Goal: Task Accomplishment & Management: Manage account settings

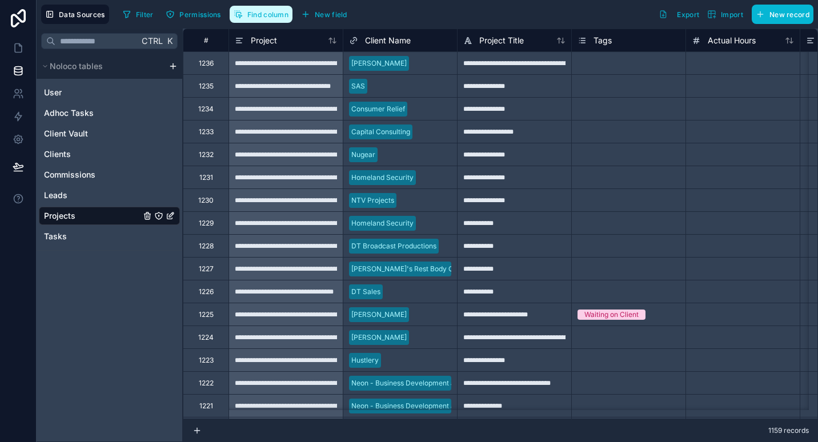
click at [262, 21] on button "Find column" at bounding box center [261, 14] width 63 height 17
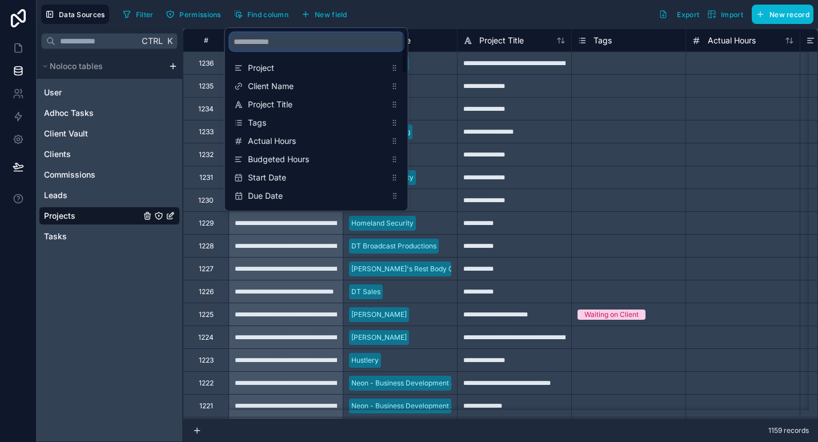
click at [327, 48] on input "scrollable content" at bounding box center [317, 42] width 174 height 18
click at [436, 7] on div "Filter Permissions Find column New field Export Import New record" at bounding box center [466, 14] width 696 height 19
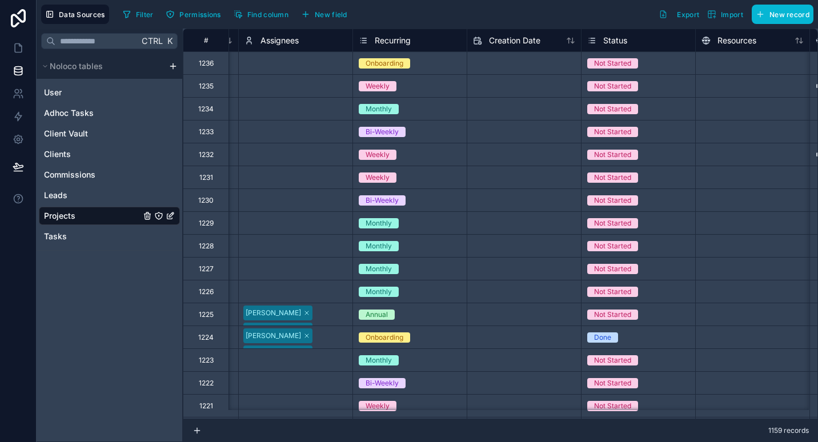
scroll to position [0, 1020]
click at [407, 42] on span "Recurring" at bounding box center [392, 40] width 36 height 11
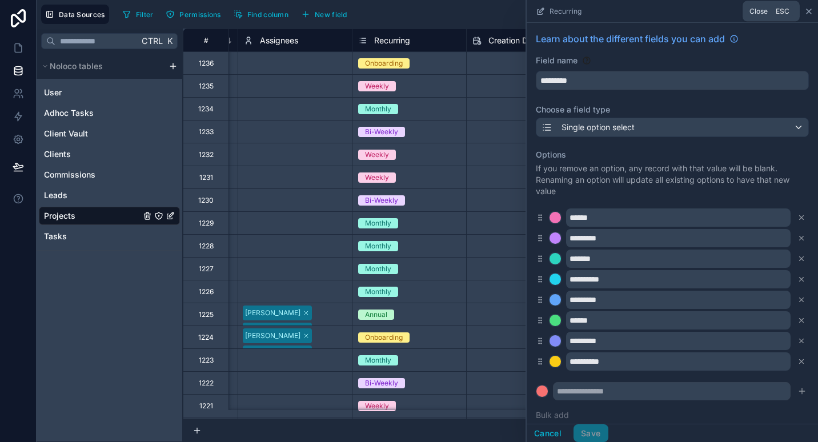
click at [810, 13] on icon at bounding box center [809, 11] width 9 height 9
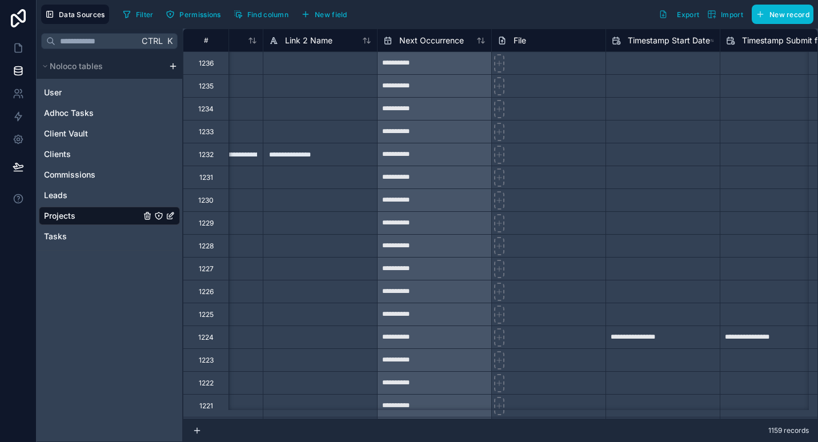
scroll to position [0, 1909]
click at [19, 115] on icon at bounding box center [18, 117] width 7 height 9
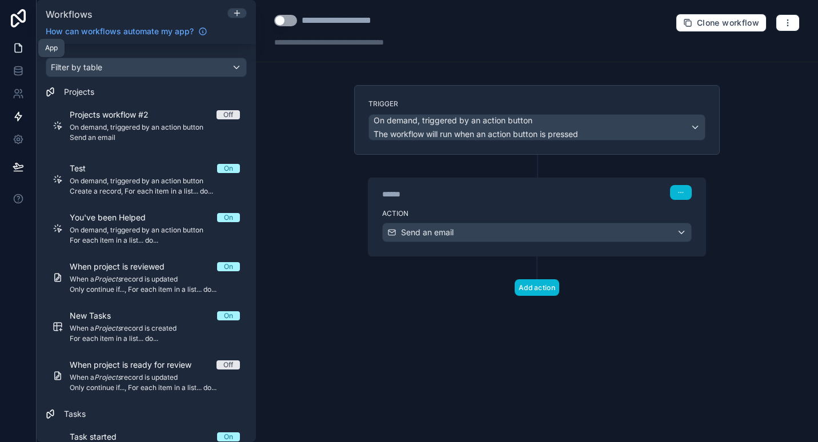
click at [16, 45] on icon at bounding box center [18, 47] width 11 height 11
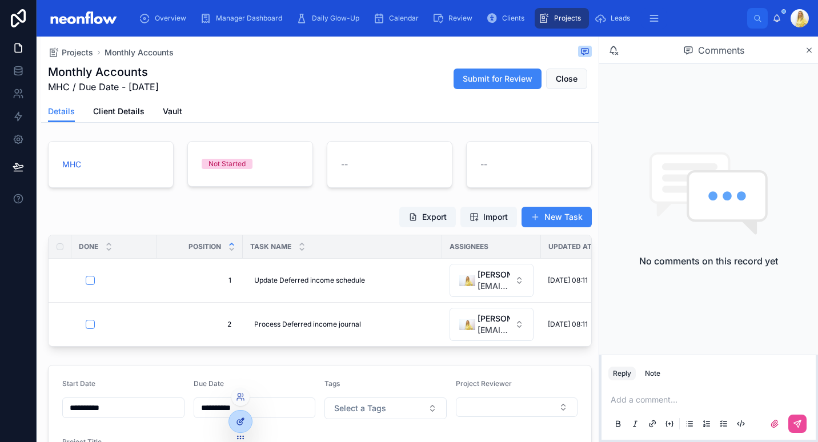
click at [236, 419] on icon at bounding box center [240, 421] width 9 height 9
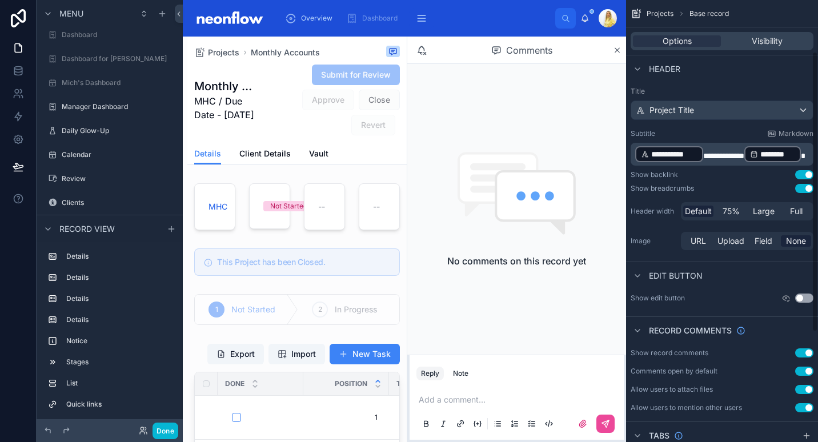
scroll to position [254, 0]
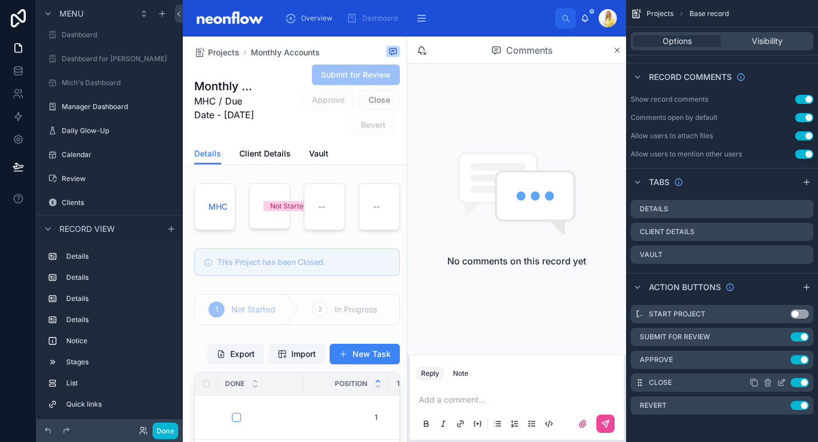
click at [780, 381] on icon "scrollable content" at bounding box center [781, 383] width 5 height 5
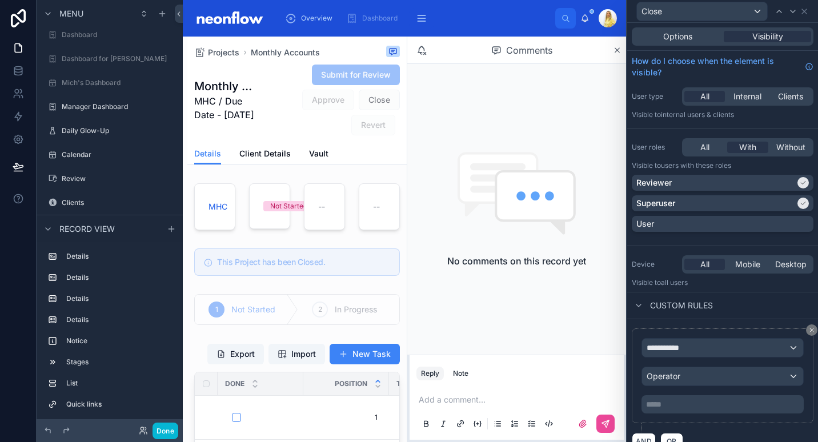
scroll to position [17, 0]
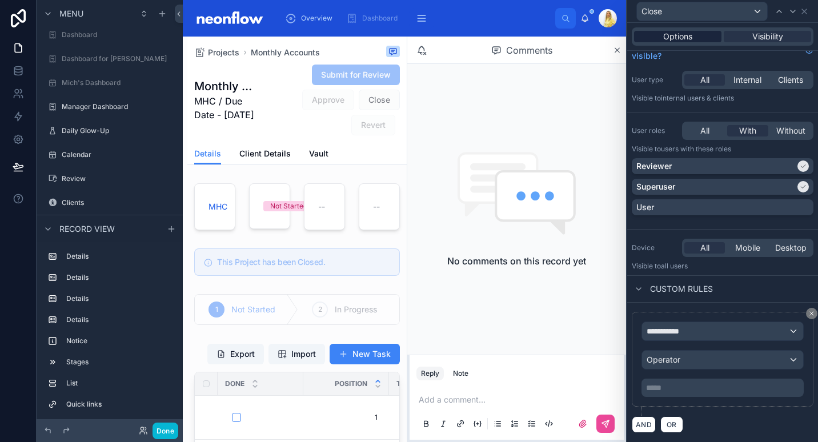
click at [685, 33] on span "Options" at bounding box center [678, 36] width 29 height 11
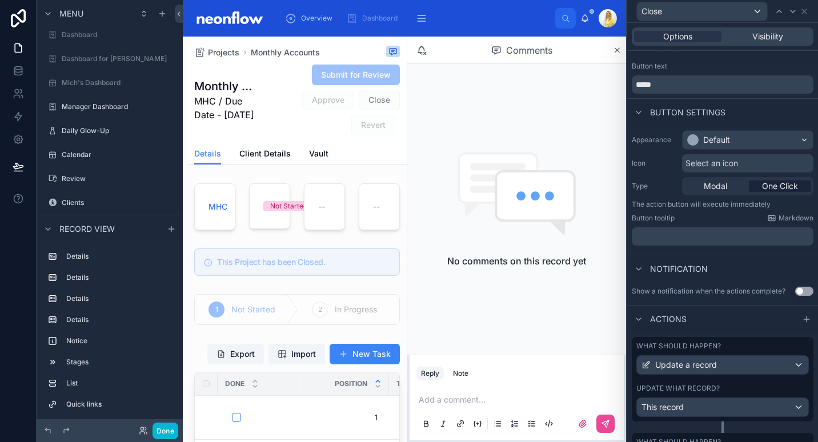
scroll to position [126, 0]
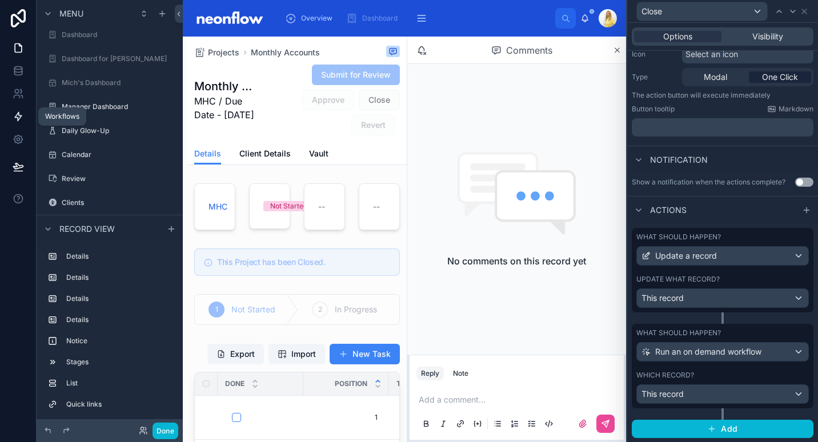
click at [23, 120] on icon at bounding box center [18, 116] width 11 height 11
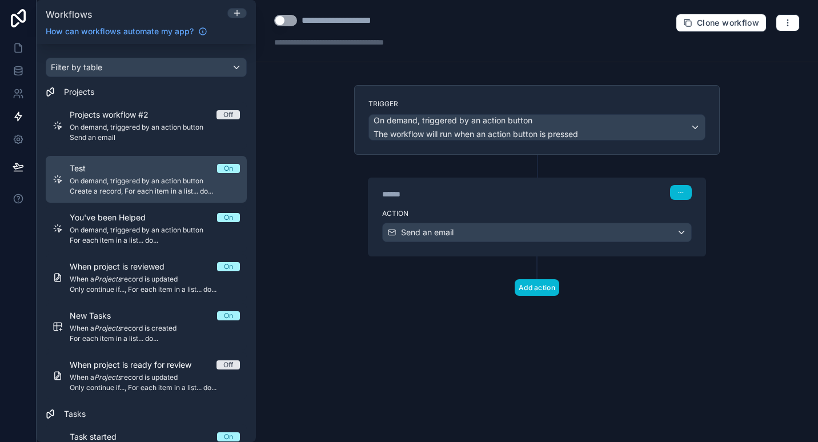
click at [149, 173] on div "Test On" at bounding box center [155, 168] width 170 height 11
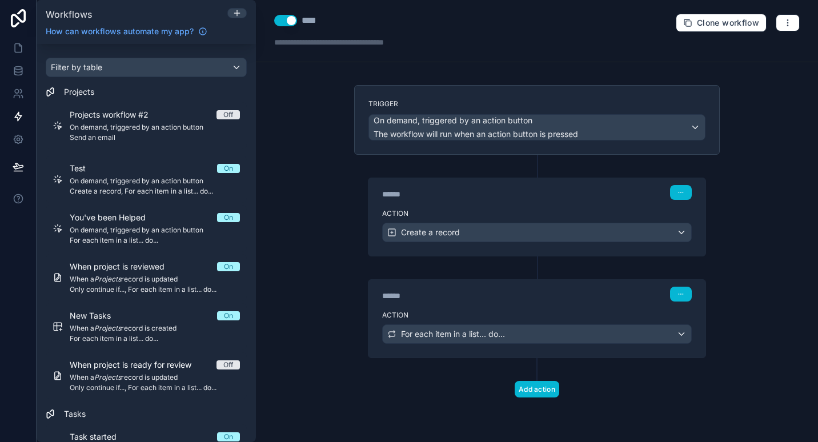
click at [496, 291] on div "******" at bounding box center [467, 295] width 171 height 11
click at [519, 310] on div "Action For each item in a list... do..." at bounding box center [537, 331] width 337 height 51
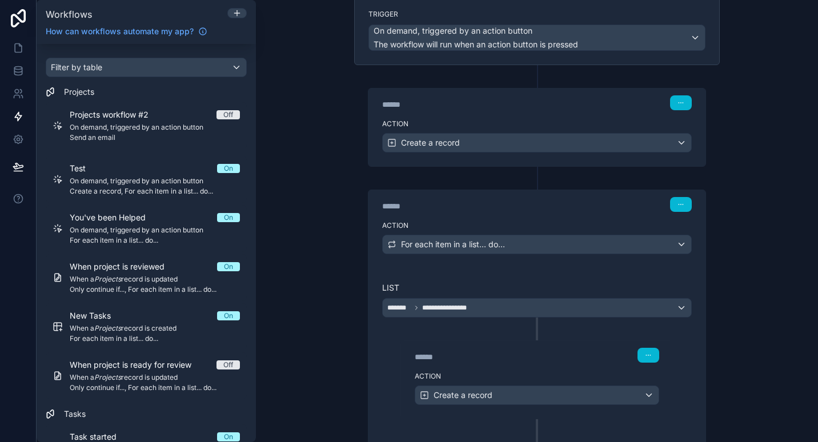
scroll to position [55, 0]
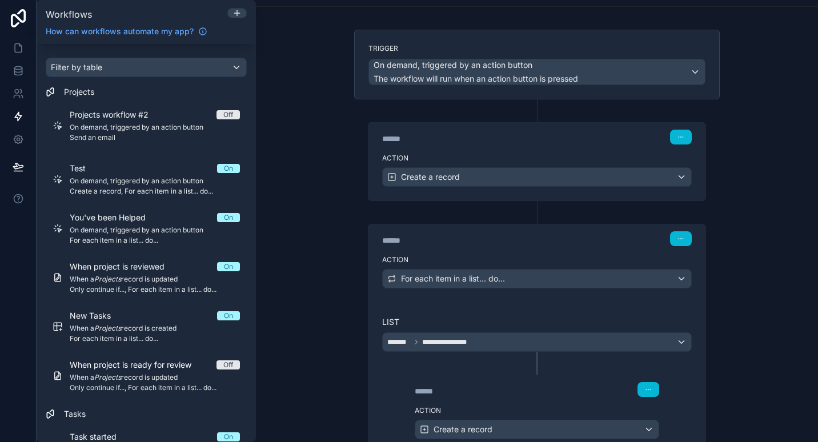
click at [565, 146] on div "****** Step 1" at bounding box center [537, 136] width 337 height 26
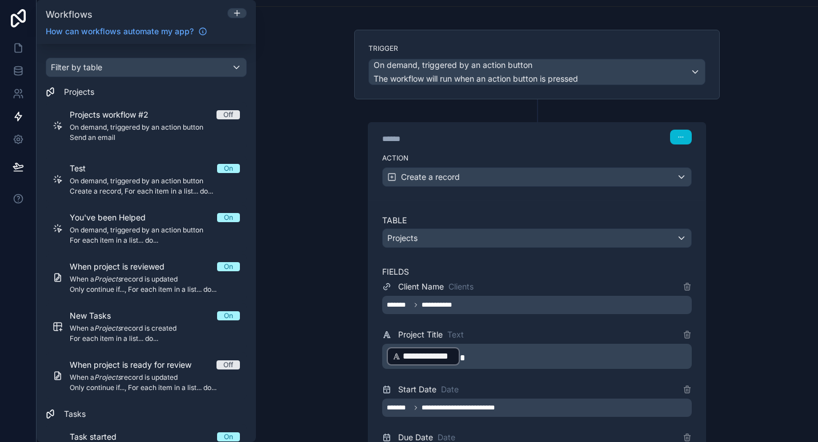
scroll to position [0, 0]
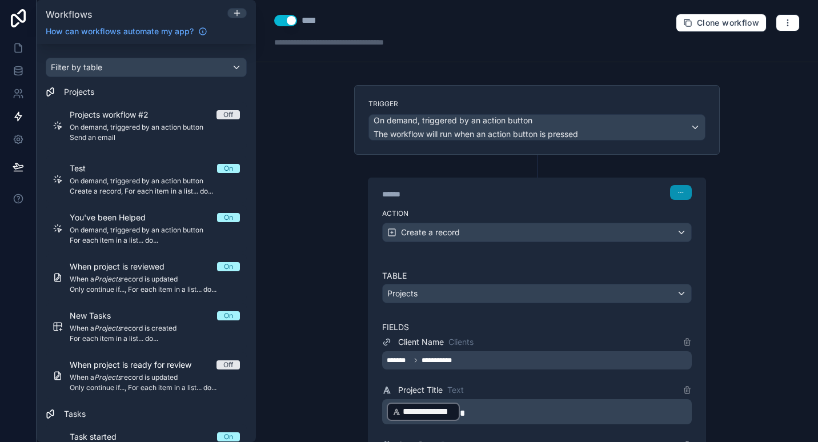
click at [678, 192] on icon "button" at bounding box center [681, 192] width 7 height 7
click at [592, 194] on div "****** Step 1" at bounding box center [537, 192] width 310 height 15
click at [606, 192] on div "****** Step 1" at bounding box center [537, 192] width 310 height 15
click at [415, 203] on div "****** Step 1" at bounding box center [537, 191] width 337 height 26
click at [17, 44] on icon at bounding box center [18, 48] width 7 height 9
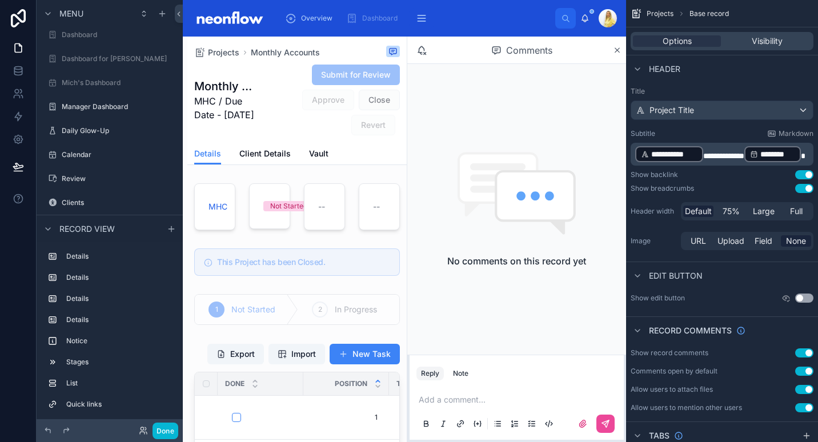
scroll to position [254, 0]
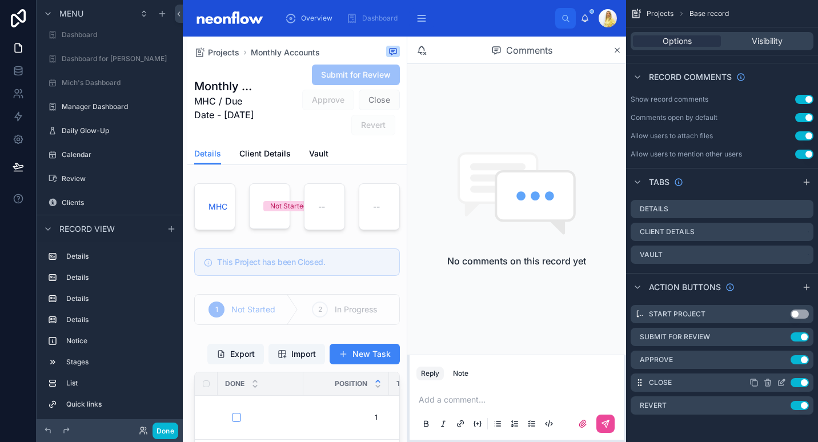
click at [783, 382] on icon "scrollable content" at bounding box center [781, 382] width 9 height 9
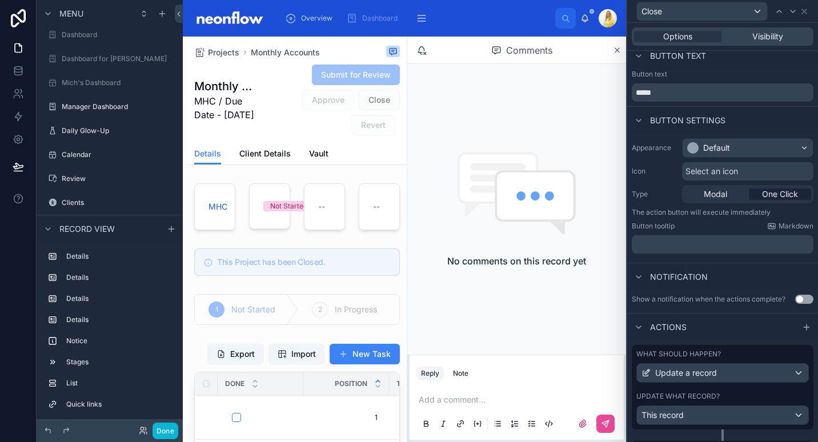
scroll to position [126, 0]
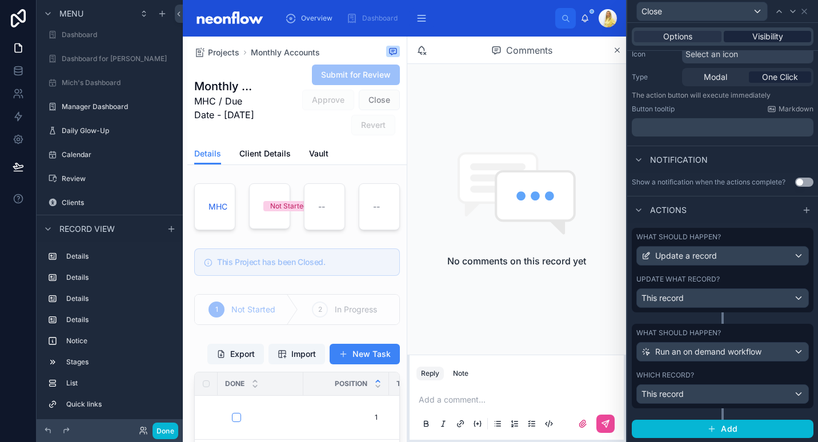
click at [774, 35] on span "Visibility" at bounding box center [768, 36] width 31 height 11
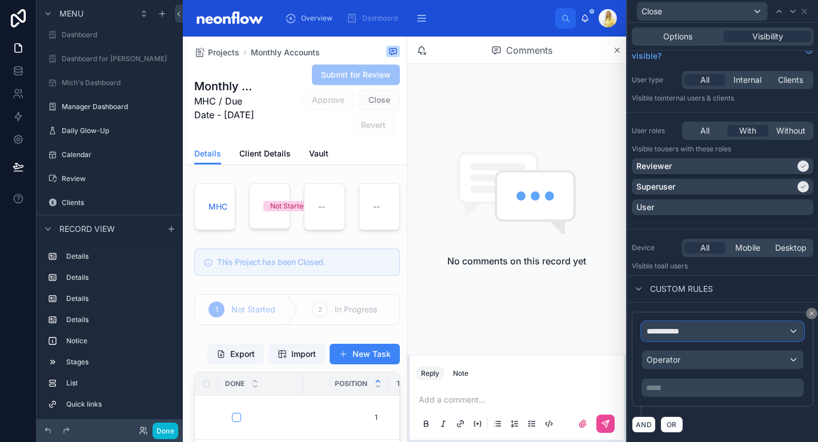
click at [782, 334] on div "**********" at bounding box center [722, 331] width 161 height 18
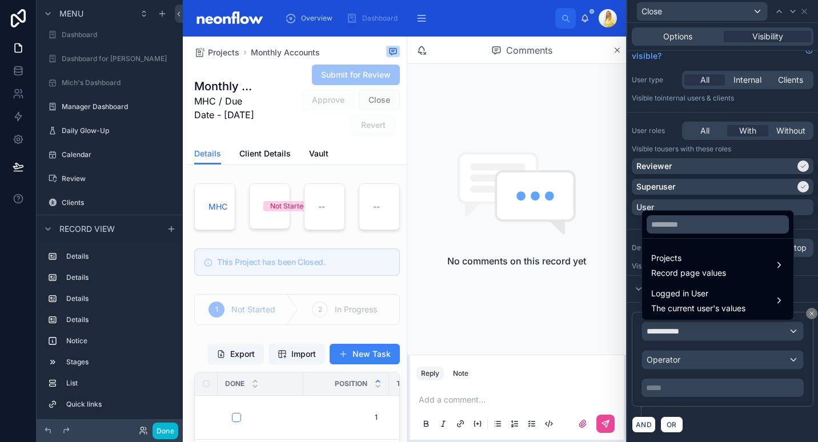
click at [801, 372] on div at bounding box center [723, 221] width 191 height 442
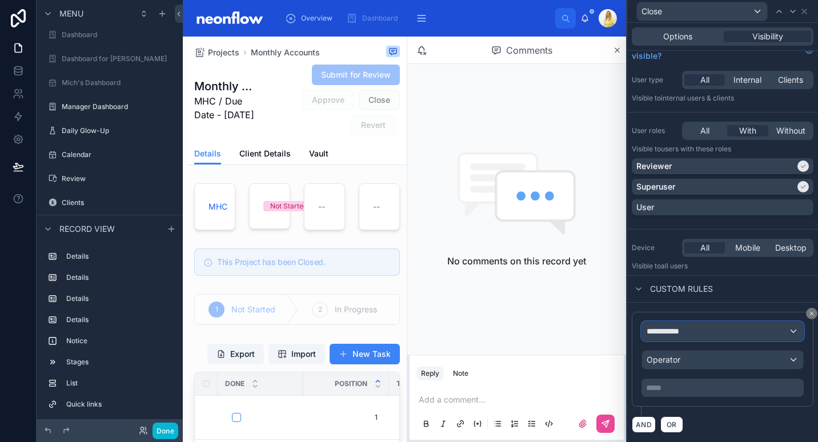
click at [738, 325] on div "**********" at bounding box center [722, 331] width 161 height 18
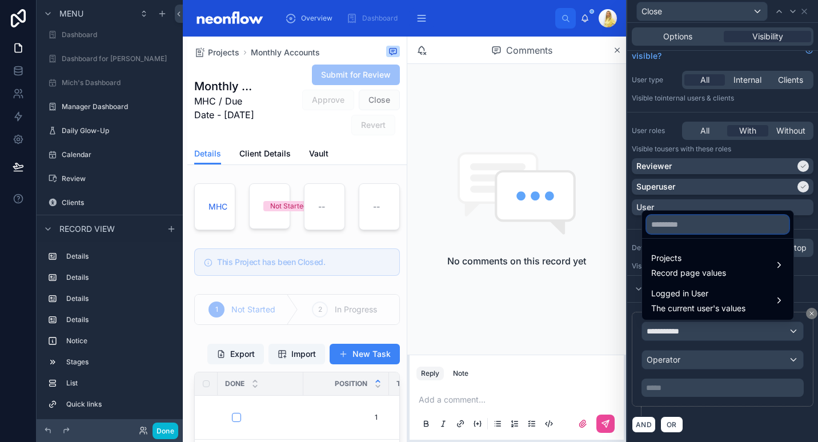
click at [722, 225] on input "text" at bounding box center [718, 224] width 142 height 18
type input "*"
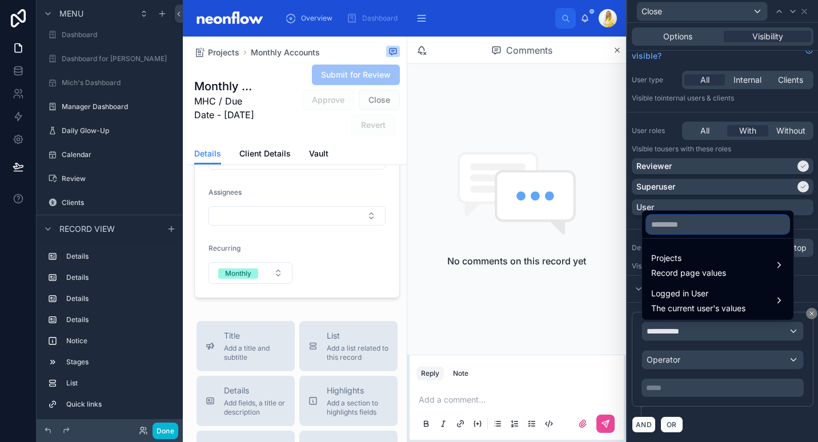
scroll to position [620, 0]
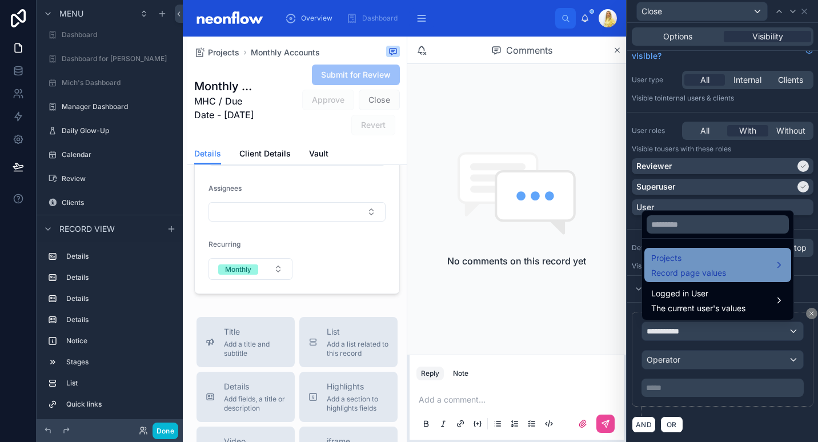
click at [681, 279] on div "Projects Record page values" at bounding box center [718, 265] width 147 height 34
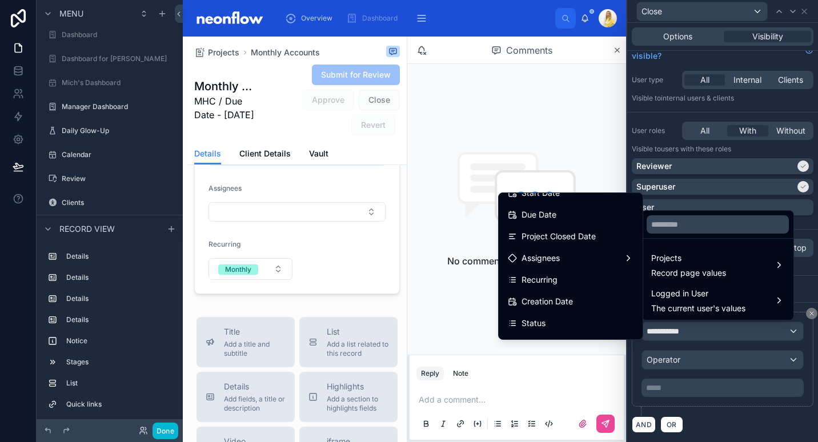
scroll to position [164, 0]
click at [571, 282] on div "Recurring" at bounding box center [571, 281] width 126 height 14
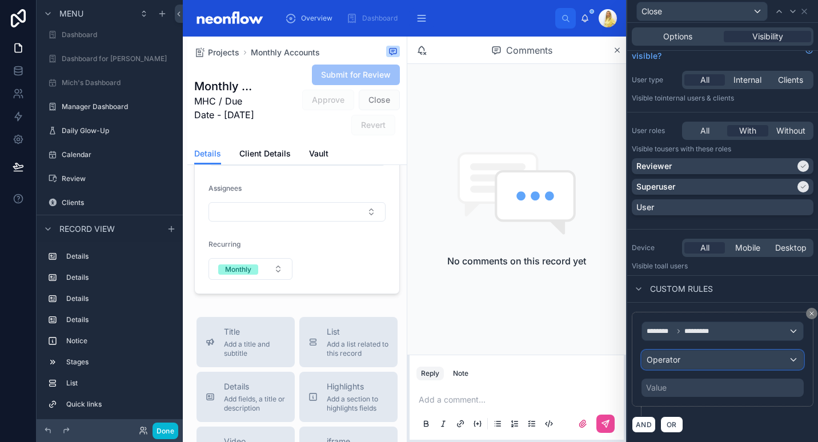
click at [726, 366] on div "Operator" at bounding box center [722, 360] width 161 height 18
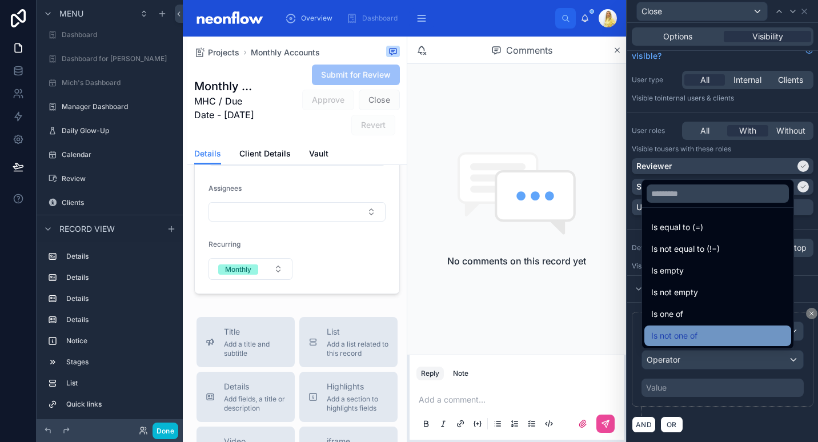
click at [718, 331] on div "Is not one of" at bounding box center [718, 336] width 133 height 14
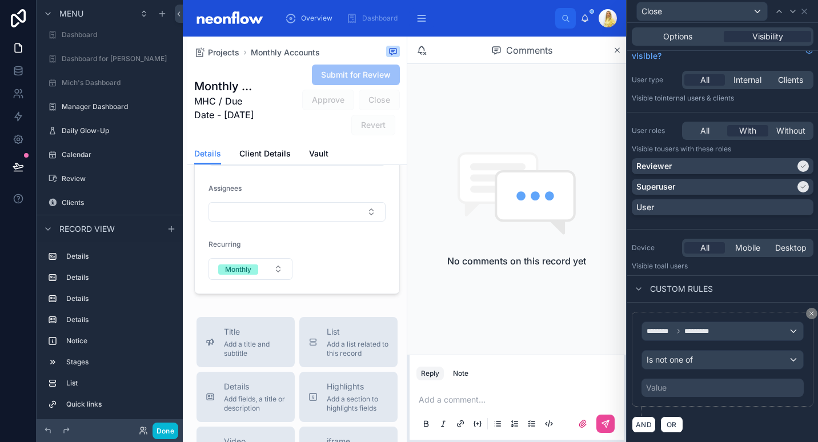
click at [693, 388] on div "Value" at bounding box center [723, 388] width 162 height 18
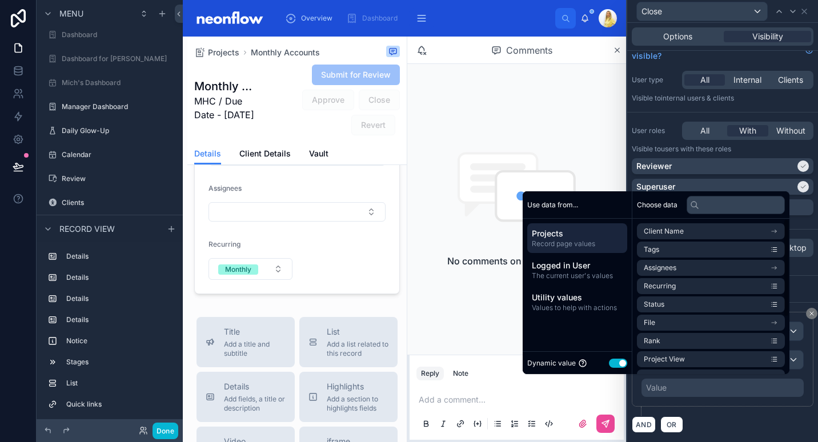
click at [611, 363] on button "Use setting" at bounding box center [618, 363] width 18 height 9
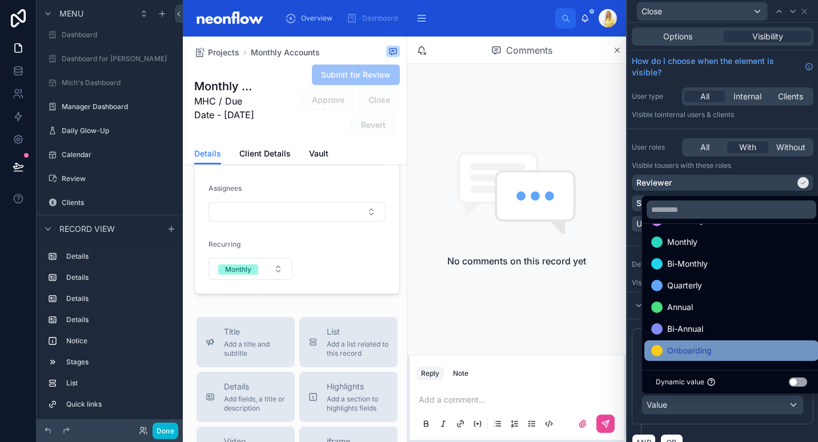
scroll to position [0, 0]
click at [715, 353] on div "Onboarding" at bounding box center [732, 351] width 161 height 14
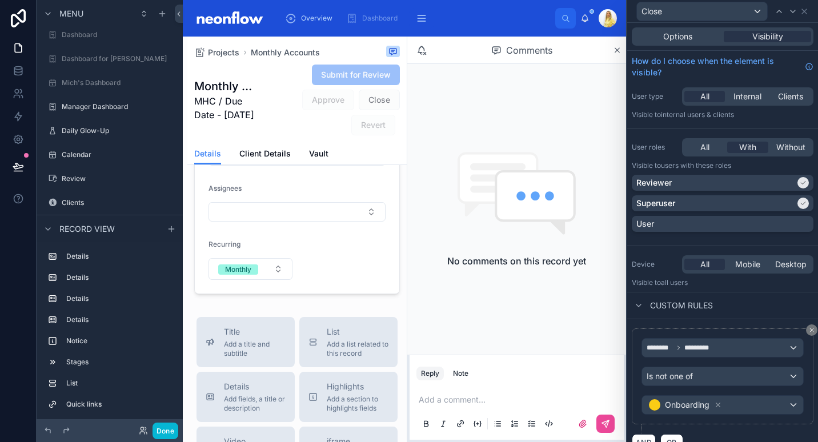
click at [745, 427] on div "******** ********* Is not one of Onboarding" at bounding box center [723, 381] width 182 height 105
click at [13, 168] on icon at bounding box center [18, 166] width 11 height 11
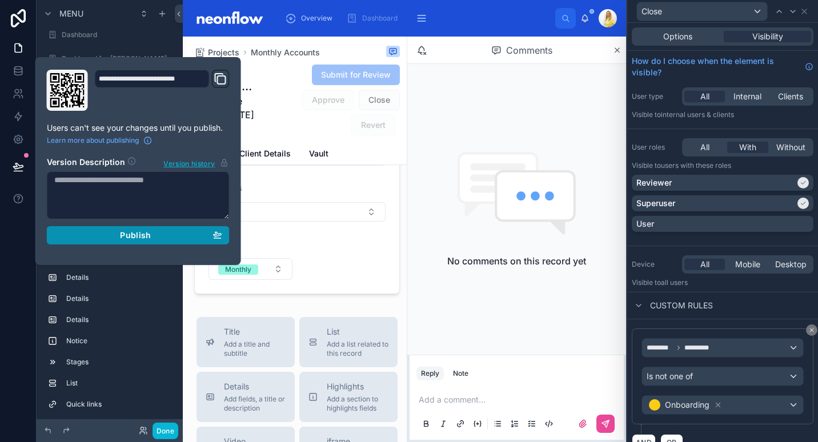
click at [82, 229] on button "Publish" at bounding box center [138, 235] width 183 height 18
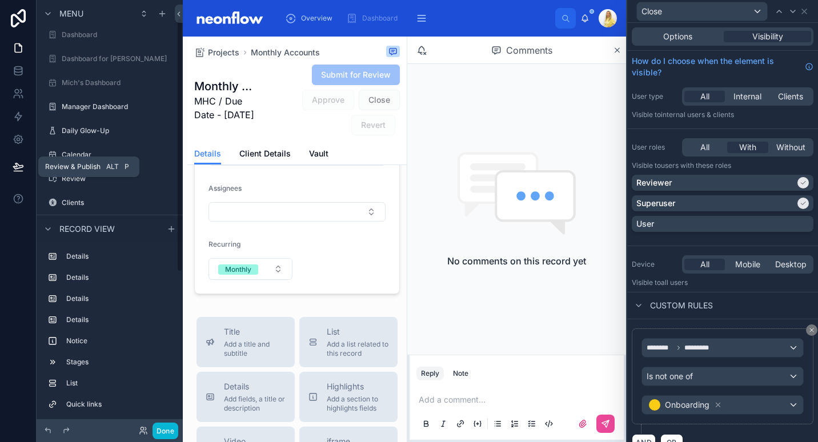
click at [22, 166] on icon at bounding box center [18, 166] width 10 height 6
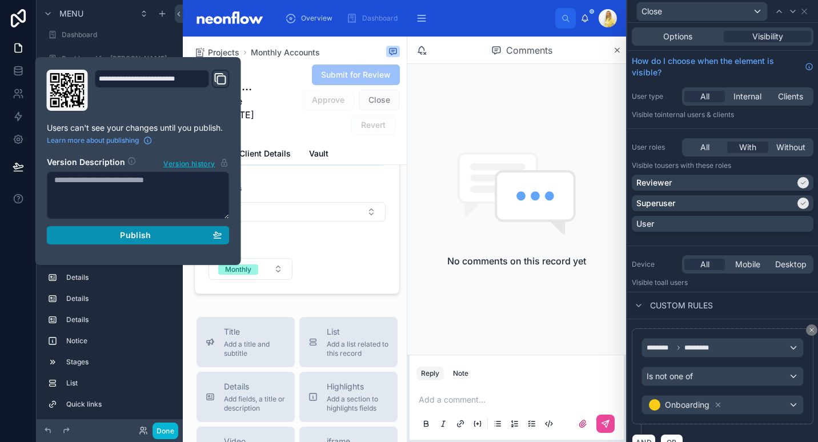
click at [94, 237] on div "Publish" at bounding box center [138, 235] width 168 height 10
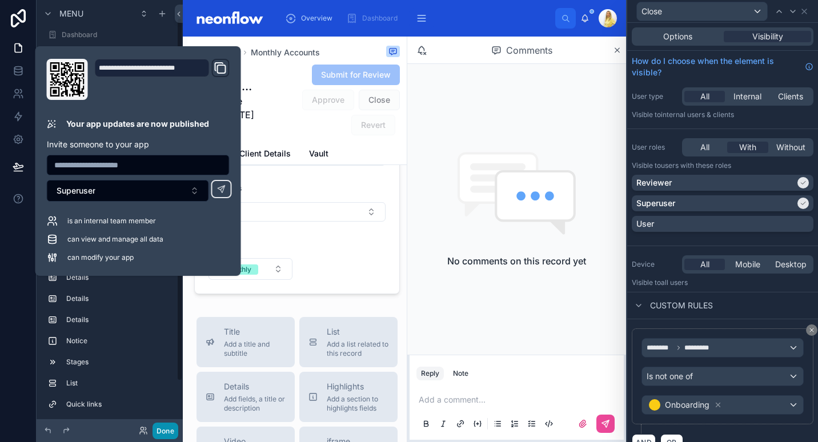
click at [175, 433] on button "Done" at bounding box center [166, 431] width 26 height 17
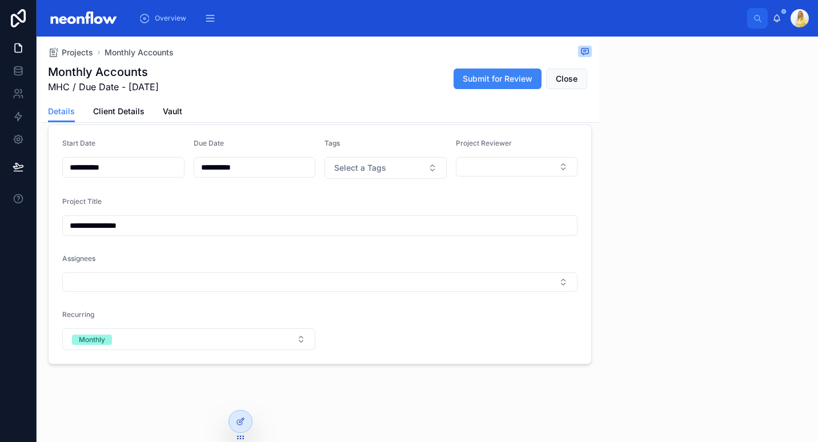
scroll to position [249, 0]
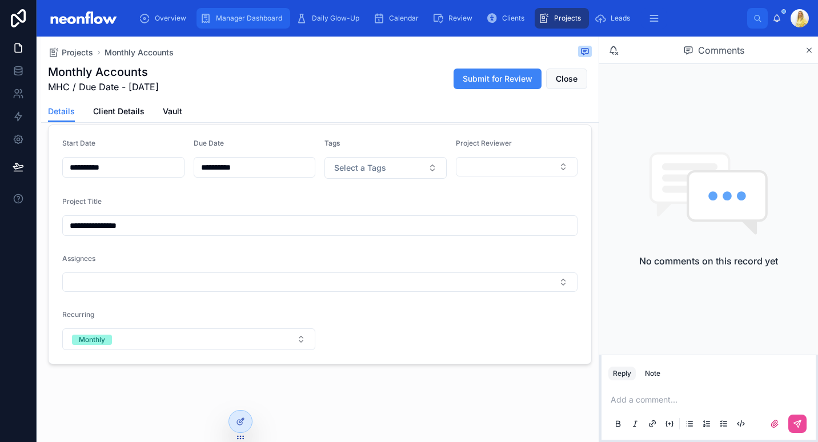
click at [259, 15] on span "Manager Dashboard" at bounding box center [249, 18] width 66 height 9
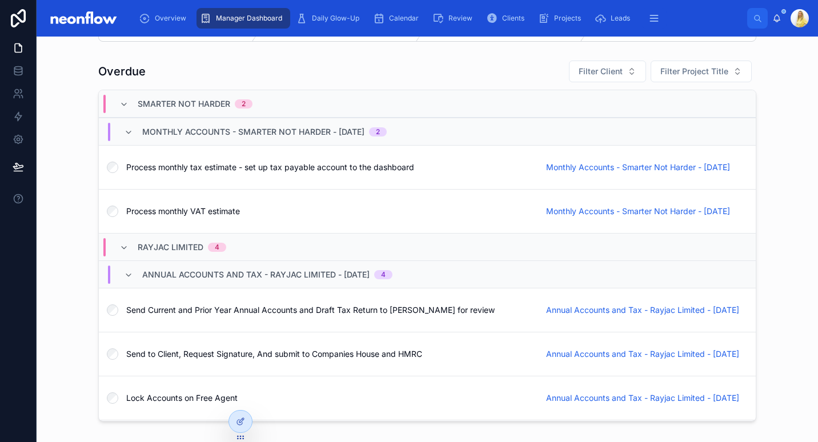
scroll to position [266, 0]
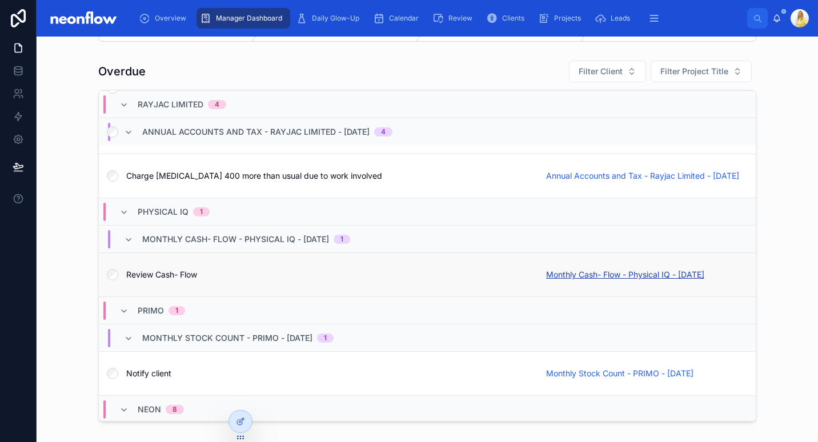
click at [602, 274] on span "Monthly Cash- Flow - Physical IQ - [DATE]" at bounding box center [625, 274] width 158 height 11
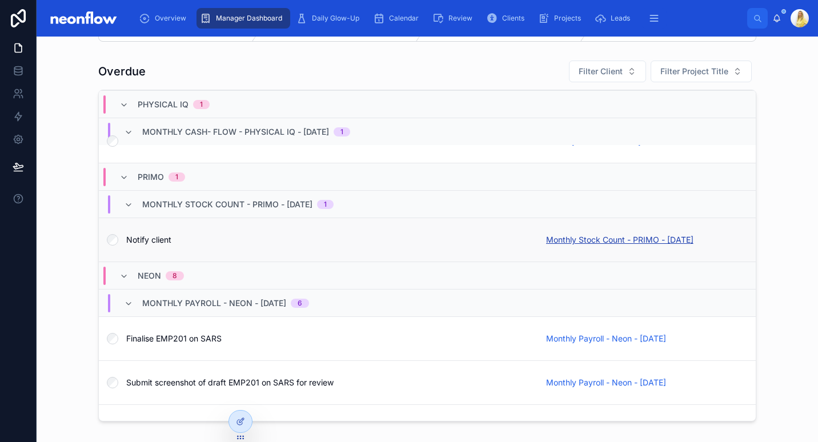
click at [624, 235] on span "Monthly Stock Count - PRIMO - [DATE]" at bounding box center [619, 239] width 147 height 11
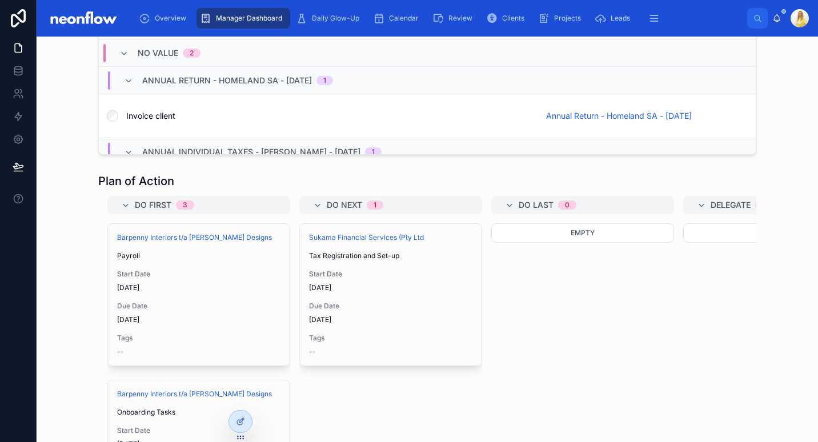
scroll to position [2555, 0]
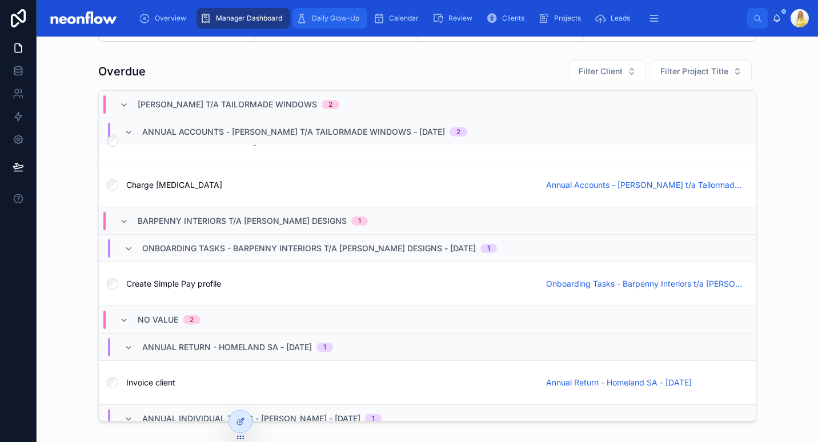
click at [347, 18] on span "Daily Glow-Up" at bounding box center [335, 18] width 47 height 9
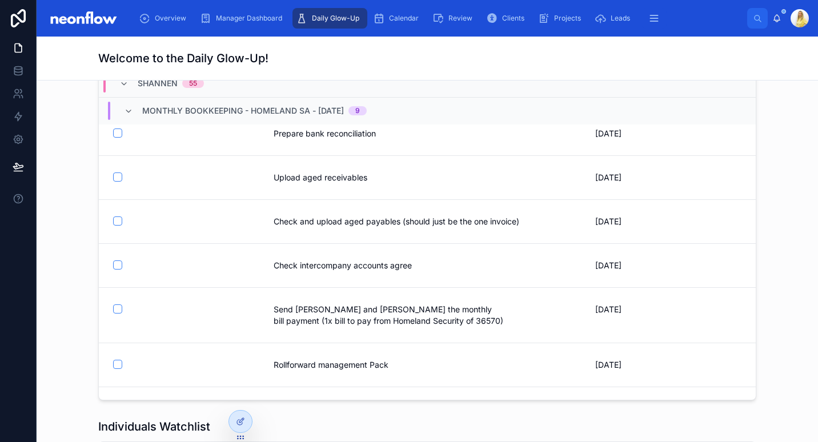
scroll to position [4855, 0]
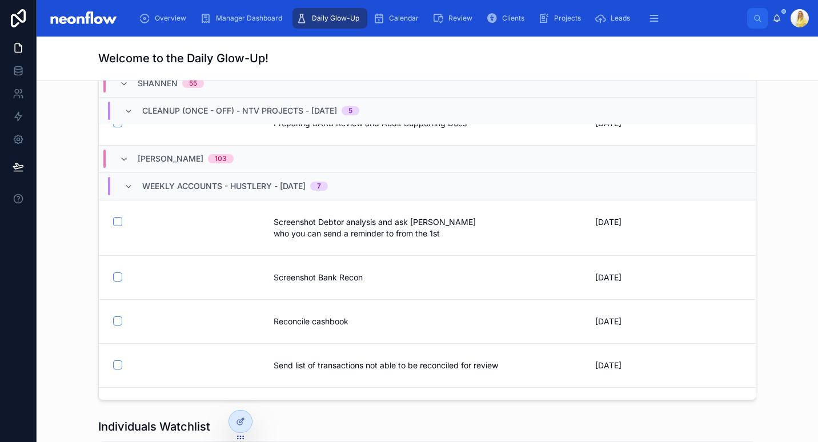
click at [68, 233] on div "Outstanding Tasks Shannen 55 Monthly Bookkeeping - Homeland SA - [DATE] 9 Alloc…" at bounding box center [428, 224] width 764 height 364
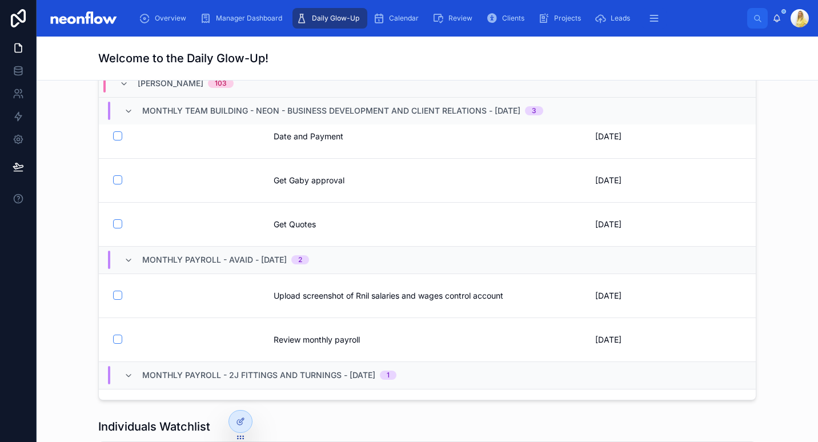
scroll to position [6989, 0]
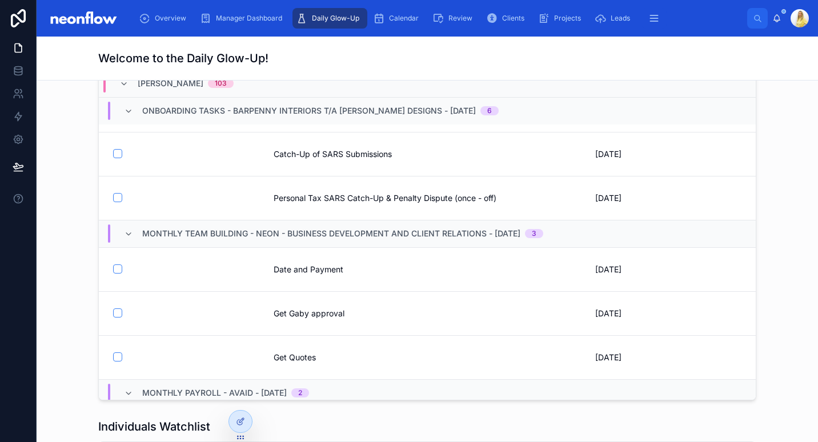
click at [789, 166] on div "Outstanding Tasks [PERSON_NAME] 103 Tax Registration and Set-up - Sukama Financ…" at bounding box center [428, 224] width 764 height 364
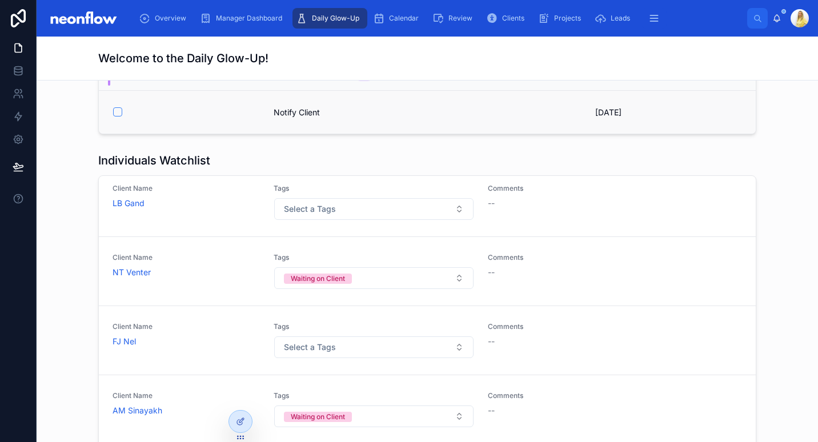
scroll to position [153, 0]
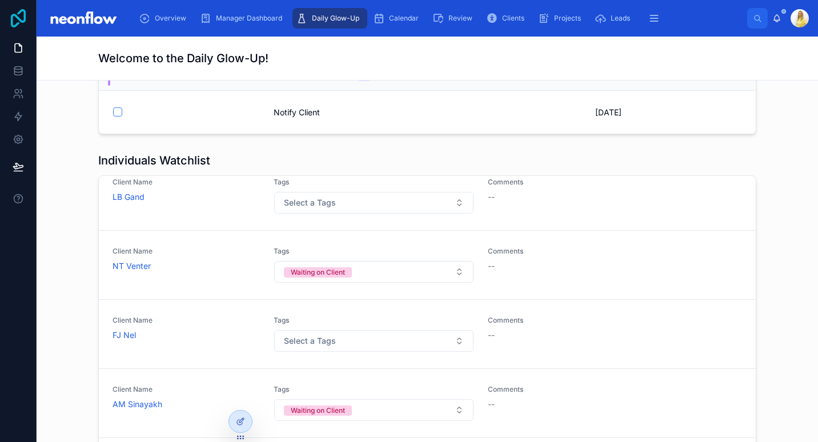
click at [13, 9] on link at bounding box center [18, 18] width 37 height 37
